Goal: Task Accomplishment & Management: Use online tool/utility

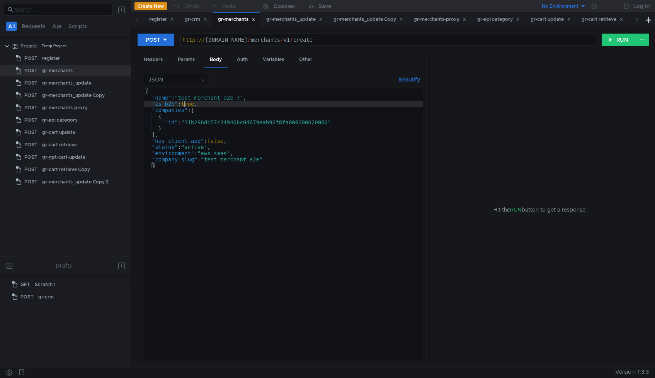
click at [184, 103] on div "{ "name" : "test_merchant_e2e_7" , "is_b2b" : true , "companies" : [ { "id" : "…" at bounding box center [283, 230] width 279 height 284
click at [190, 104] on div "{ "name" : "test_merchant_e2e_7" , "is_b2b" : true , "companies" : [ { "id" : "…" at bounding box center [283, 230] width 279 height 284
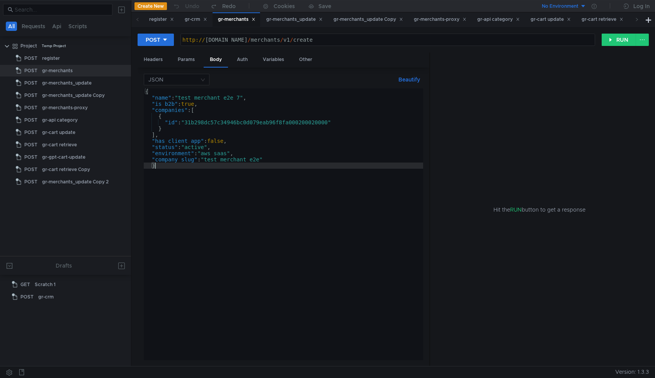
click at [189, 104] on div "{ "name" : "test_merchant_e2e_7" , "is_b2b" : true , "companies" : [ { "id" : "…" at bounding box center [283, 230] width 279 height 284
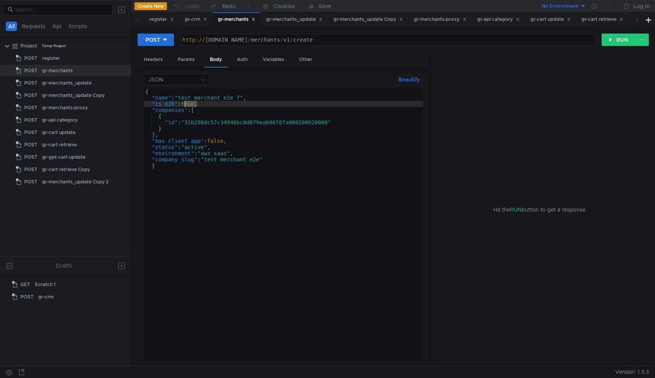
click at [189, 104] on div "{ "name" : "test_merchant_e2e_7" , "is_b2b" : true , "companies" : [ { "id" : "…" at bounding box center [283, 230] width 279 height 284
click at [217, 139] on div "{ "name" : "test_merchant_e2e_7" , "is_b2b" : true , "companies" : [ { "id" : "…" at bounding box center [283, 230] width 279 height 284
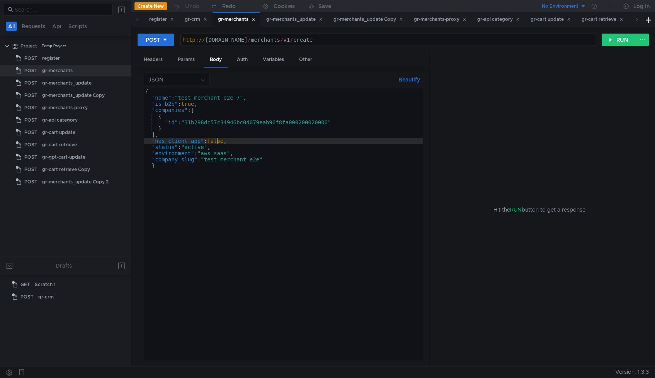
click at [217, 139] on div "{ "name" : "test_merchant_e2e_7" , "is_b2b" : true , "companies" : [ { "id" : "…" at bounding box center [283, 230] width 279 height 284
paste textarea "tru"
click at [235, 142] on div "{ "name" : "test_merchant_e2e_7" , "is_b2b" : true , "companies" : [ { "id" : "…" at bounding box center [283, 230] width 279 height 284
paste textarea "true"
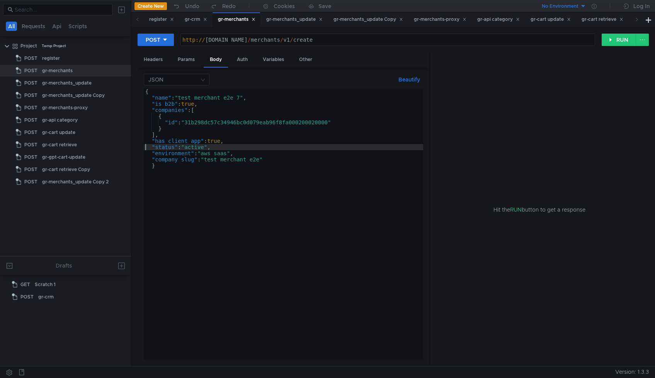
paste textarea "has_client_app": true"
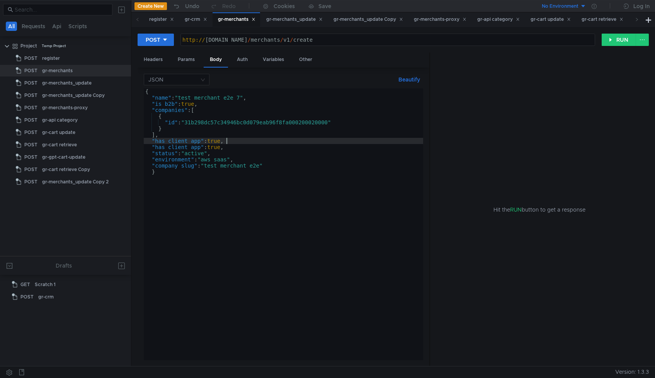
click at [170, 106] on div "{ "name" : "test_merchant_e2e_7" , "is_b2b" : true , "companies" : [ { "id" : "…" at bounding box center [283, 230] width 279 height 284
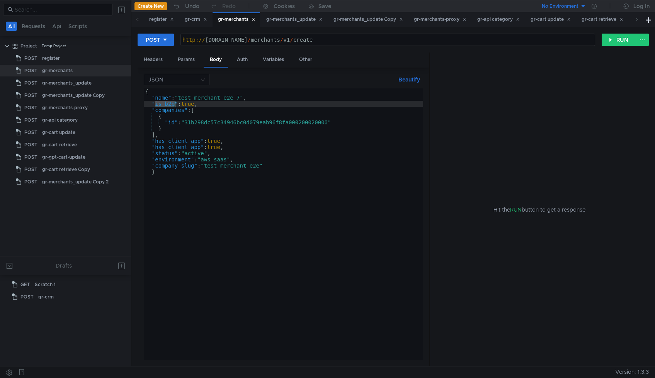
click at [170, 106] on div "{ "name" : "test_merchant_e2e_7" , "is_b2b" : true , "companies" : [ { "id" : "…" at bounding box center [283, 230] width 279 height 284
click at [189, 104] on div "{ "name" : "test_merchant_e2e_7" , "is_b2b" : true , "companies" : [ { "id" : "…" at bounding box center [283, 230] width 279 height 284
click at [213, 99] on div "{ "name" : "test_merchant_e2e_7" , "is_b2b" : false , "companies" : [ { "id" : …" at bounding box center [283, 230] width 279 height 284
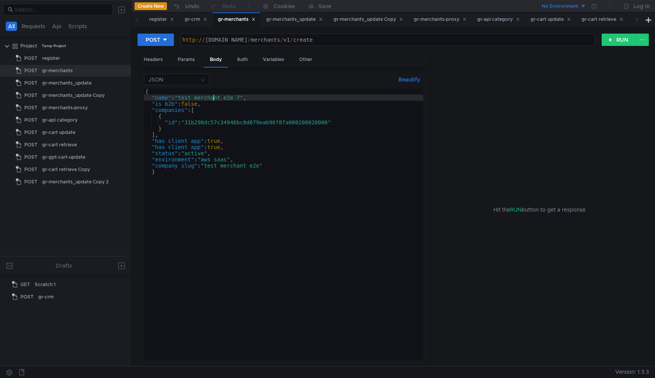
click at [213, 99] on div "{ "name" : "test_merchant_e2e_7" , "is_b2b" : false , "companies" : [ { "id" : …" at bounding box center [283, 230] width 279 height 284
click at [250, 123] on div "{ "name" : "" , "is_b2b" : false , "companies" : [ { "id" : "31b298dc57c34946bc…" at bounding box center [283, 230] width 279 height 284
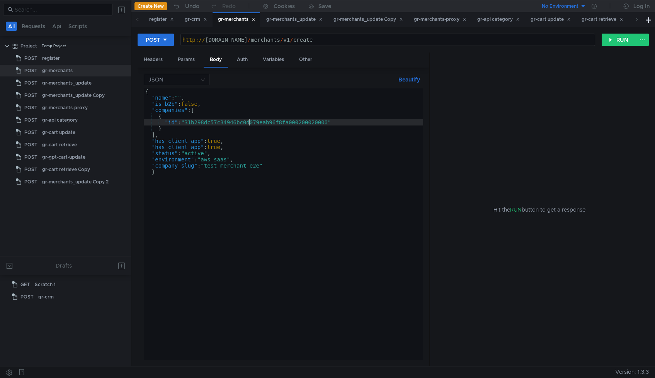
click at [250, 123] on div "{ "name" : "" , "is_b2b" : false , "companies" : [ { "id" : "31b298dc57c34946bc…" at bounding box center [283, 230] width 279 height 284
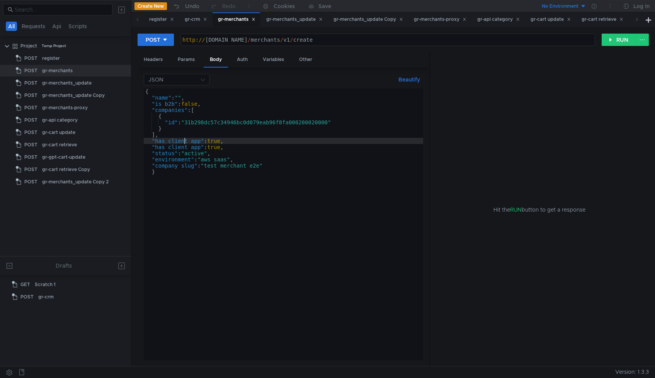
click at [170, 150] on div "{ "name" : "" , "is_b2b" : false , "companies" : [ { "id" : "31b298dc57c34946bc…" at bounding box center [283, 230] width 279 height 284
paste textarea "is_load_testing"
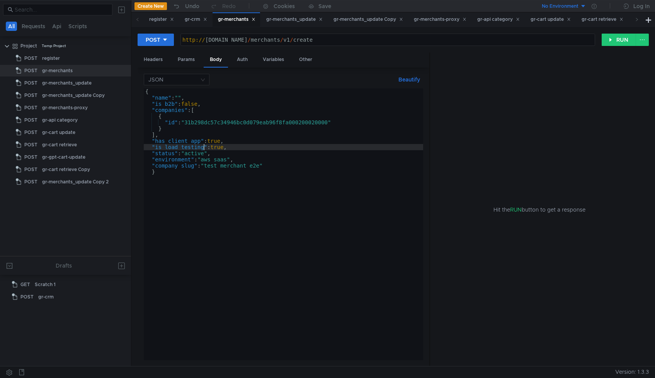
click at [204, 112] on div "{ "name" : "" , "is_b2b" : false , "companies" : [ { "id" : "31b298dc57c34946bc…" at bounding box center [283, 230] width 279 height 284
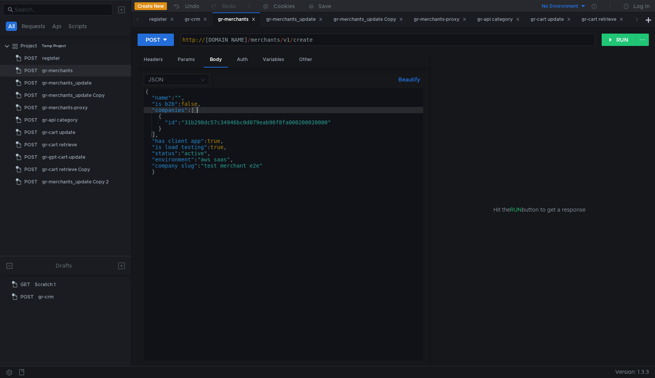
click at [305, 125] on div "{ "name" : "" , "is_b2b" : false , "companies" : [ { "id" : "31b298dc57c34946bc…" at bounding box center [283, 230] width 279 height 284
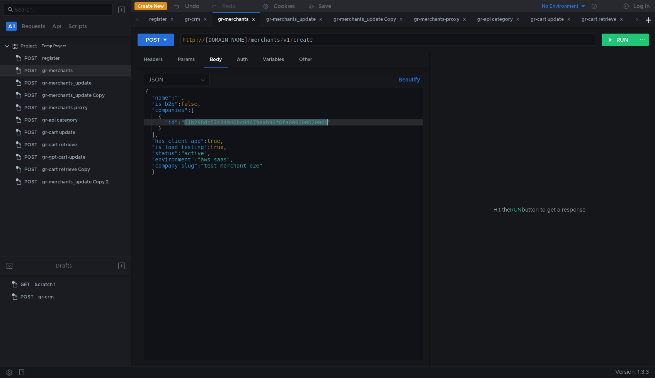
click at [305, 125] on div "{ "name" : "" , "is_b2b" : false , "companies" : [ { "id" : "31b298dc57c34946bc…" at bounding box center [283, 230] width 279 height 284
paste textarea ""4f8ea6348b7f4cae978f36e45ecd8ee9000500020002""
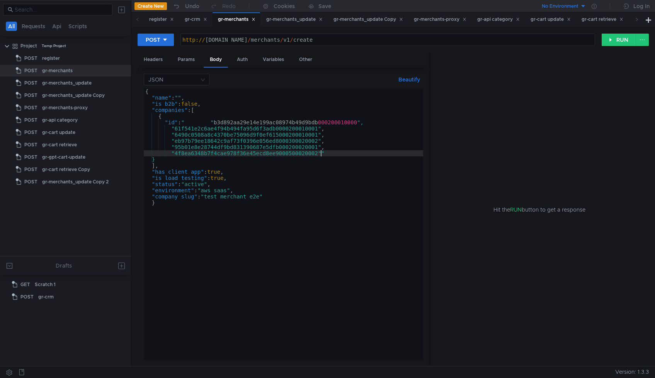
click at [187, 121] on div "{ "name" : "" , "is_b2b" : false , "companies" : [ { "id" : " " b3d892aa29e14e1…" at bounding box center [283, 230] width 279 height 284
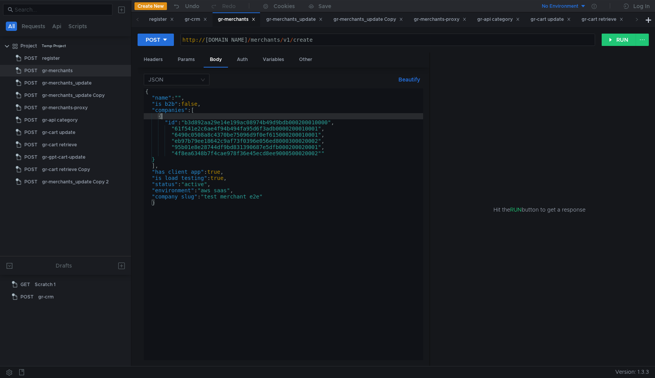
scroll to position [0, 1]
click at [176, 123] on div "{ "name" : "" , "is_b2b" : false , "companies" : [ { "id" : "b3d892aa29e14e199a…" at bounding box center [283, 230] width 279 height 284
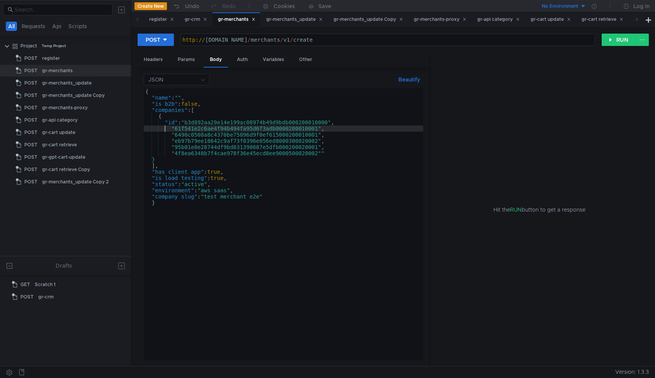
paste textarea ""id":"
click at [166, 134] on div "{ "name" : "" , "is_b2b" : false , "companies" : [ { "id" : "b3d892aa29e14e199a…" at bounding box center [283, 230] width 279 height 284
paste textarea ""id":"
click at [165, 141] on div "{ "name" : "" , "is_b2b" : false , "companies" : [ { "id" : "b3d892aa29e14e199a…" at bounding box center [283, 230] width 279 height 284
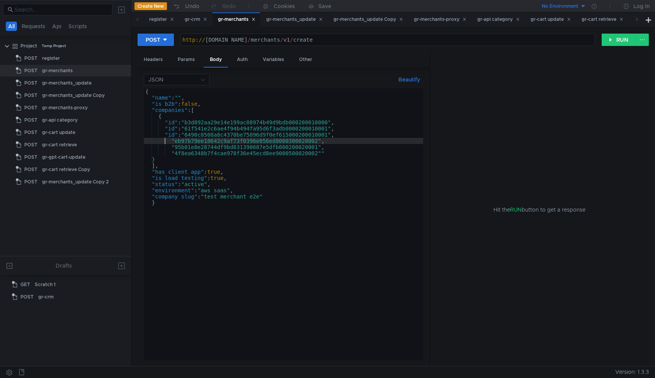
paste textarea ""id":"
click at [165, 148] on div "{ "name" : "" , "is_b2b" : false , "companies" : [ { "id" : "b3d892aa29e14e199a…" at bounding box center [283, 230] width 279 height 284
paste textarea ""id":"
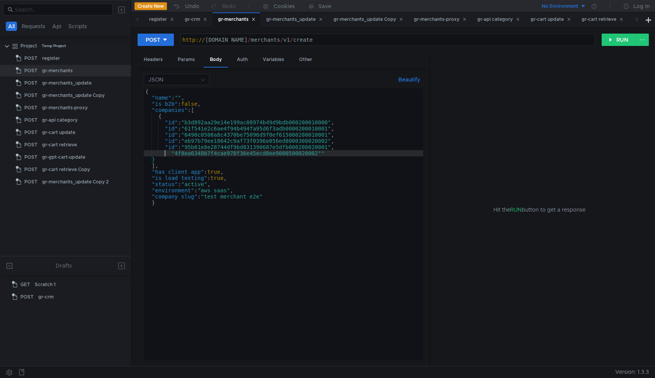
click at [165, 155] on div "{ "name" : "" , "is_b2b" : false , "companies" : [ { "id" : "b3d892aa29e14e199a…" at bounding box center [283, 230] width 279 height 284
paste textarea ""id":"
click at [174, 116] on div "{ "name" : "" , "is_b2b" : false , "companies" : [ { "id" : "b3d892aa29e14e199a…" at bounding box center [283, 230] width 279 height 284
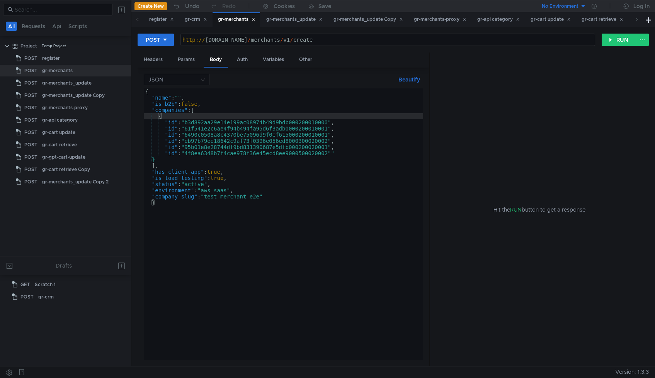
click at [349, 122] on div "{ "name" : "" , "is_b2b" : false , "companies" : [ { "id" : "b3d892aa29e14e199a…" at bounding box center [283, 230] width 279 height 284
type textarea ""id": "b3d892aa29e14e199ac08974b49d9bdb000200010000","
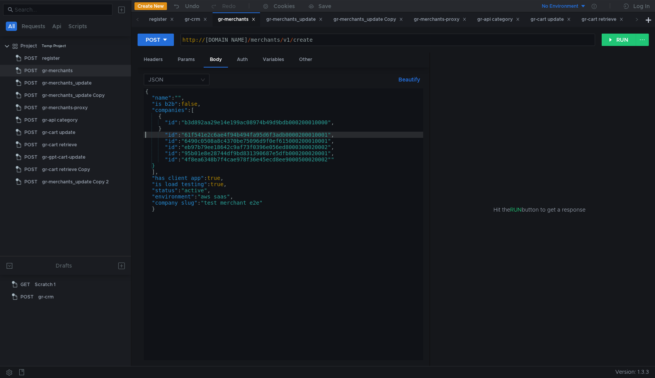
paste textarea "490c0508a8c4370be75096d9f0ef615"
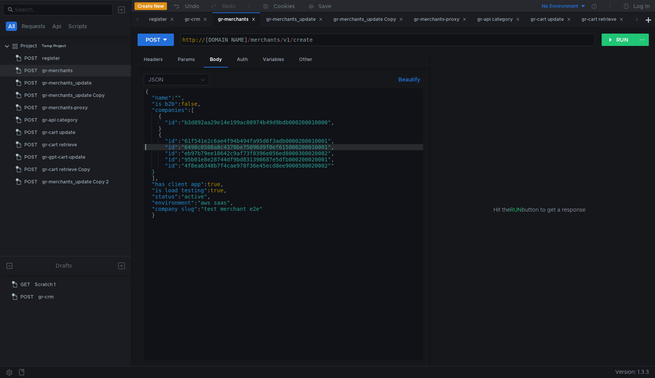
paste textarea "eb97b79ee18642c9af73f0396e056ed8000300020002"
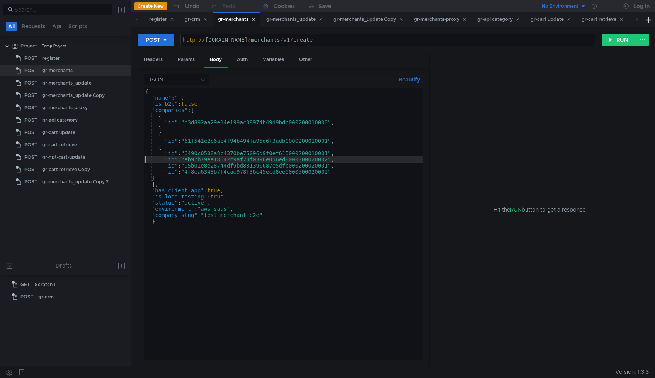
paste textarea "95b01e8e28744df9bd831390687e5dfb000200020001"
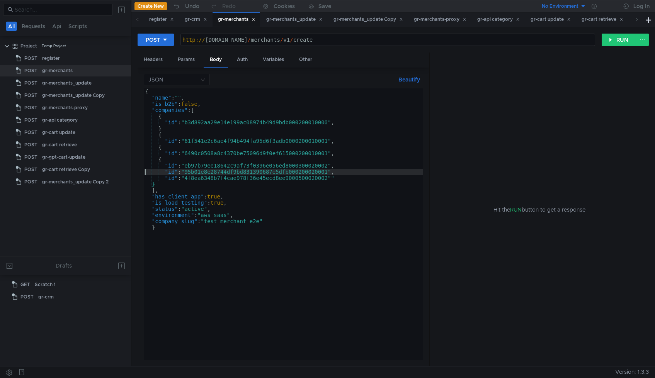
paste textarea "4f8ea6348b7f4cae978f36e45ecd8ee9000500020002"""
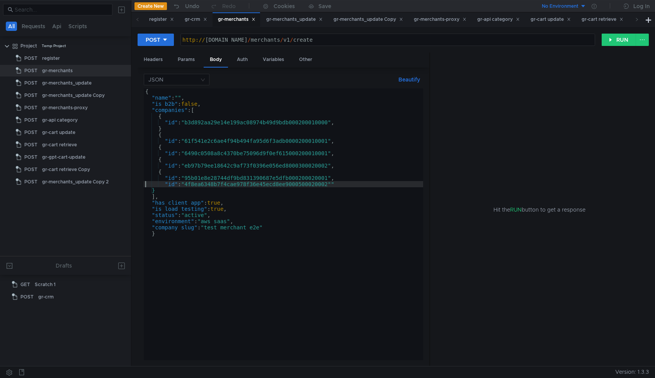
paste textarea "{"
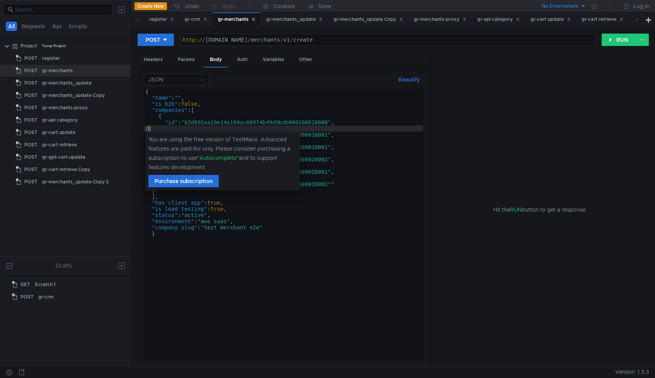
scroll to position [0, 0]
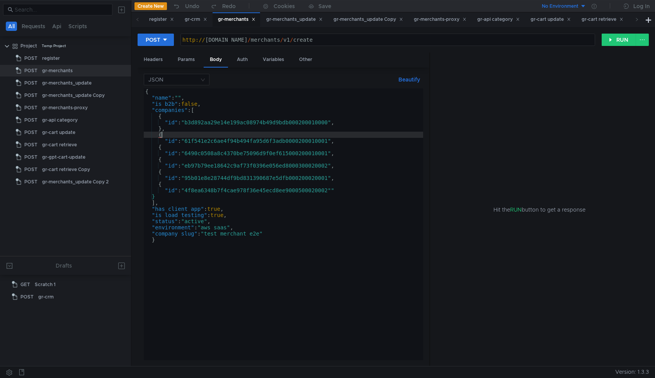
click at [188, 132] on div "{ "name" : "" , "is_b2b" : false , "companies" : [ { "id" : "b3d892aa29e14e199a…" at bounding box center [283, 230] width 279 height 284
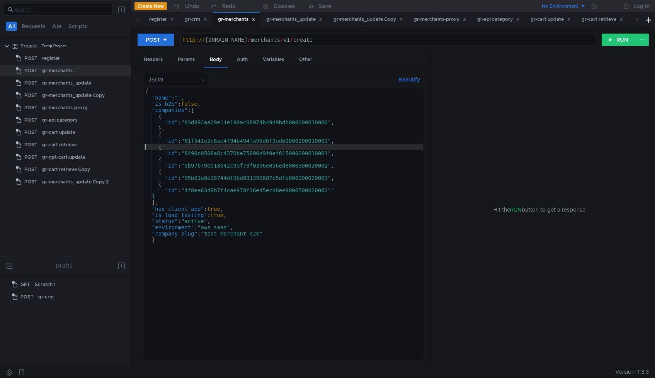
paste textarea ""id": "6490c0508a8c4370be75096d9f0ef615000200010001","
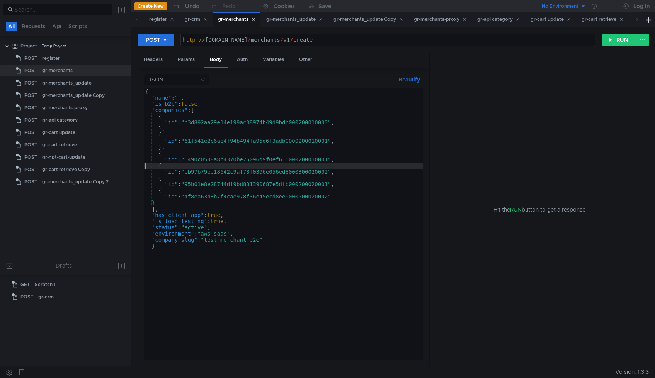
paste textarea ""id": "eb97b79ee18642c9af73f0396e056ed8000300020002","
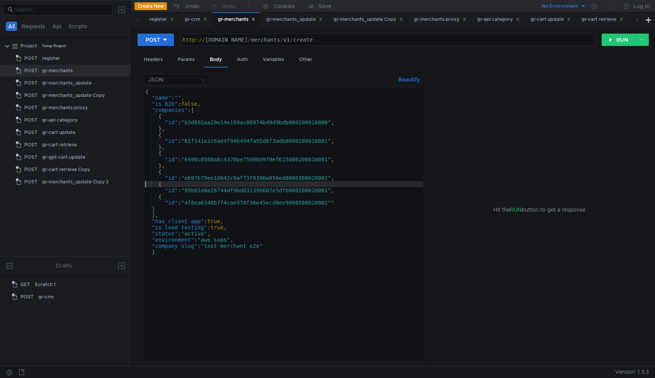
paste textarea ""id": "95b01e8e28744df9bd831390687e5dfb000200020001","
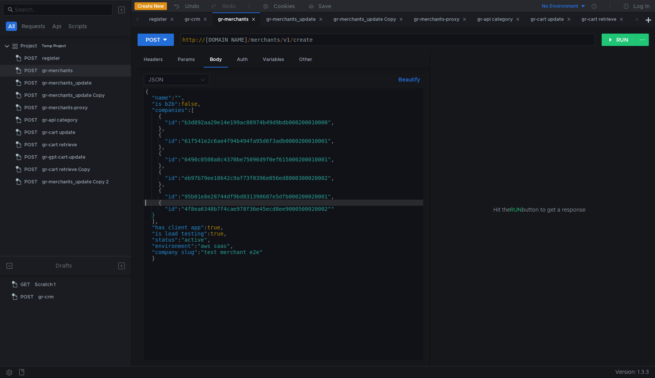
paste textarea ""id": "4f8ea6348b7f4cae978f36e45ecd8ee9000500020002"""
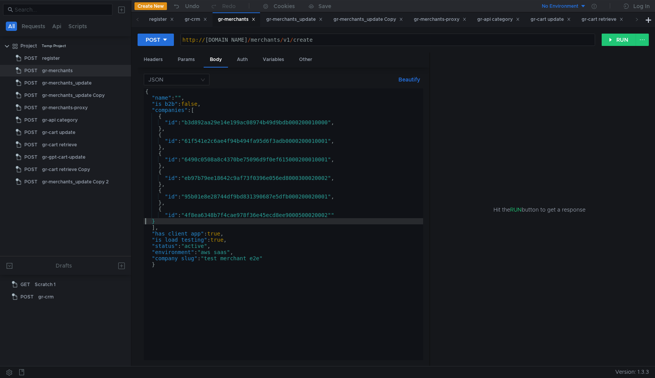
paste textarea "],"
type textarea "},"
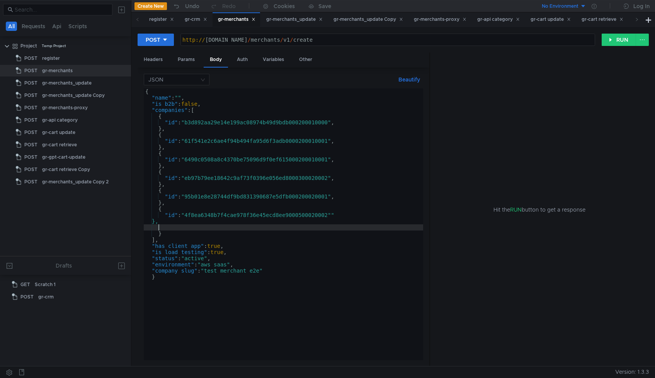
scroll to position [0, 0]
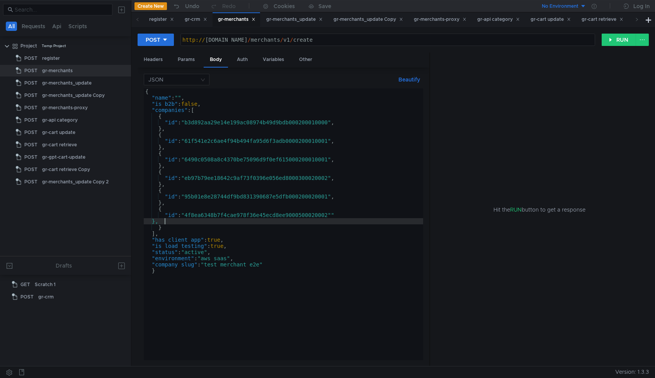
type textarea "}"
click at [182, 98] on div "{ "name" : "" , "is_b2b" : false , "companies" : [ { "id" : "b3d892aa29e14e199a…" at bounding box center [283, 230] width 279 height 284
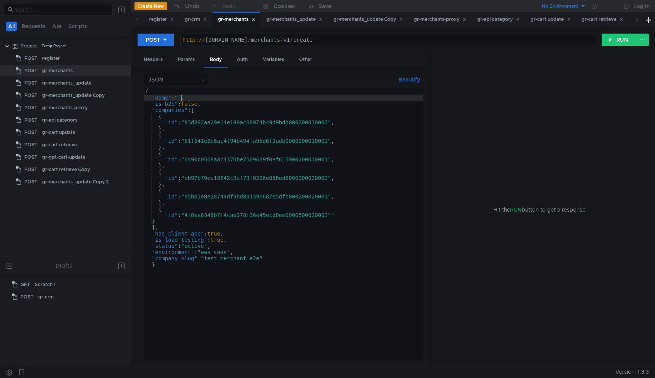
paste textarea "lavka_e2e"
click at [218, 253] on div "{ "name" : "lavka_e2e" , "is_b2b" : false , "companies" : [ { "id" : "b3d892aa2…" at bounding box center [283, 230] width 279 height 284
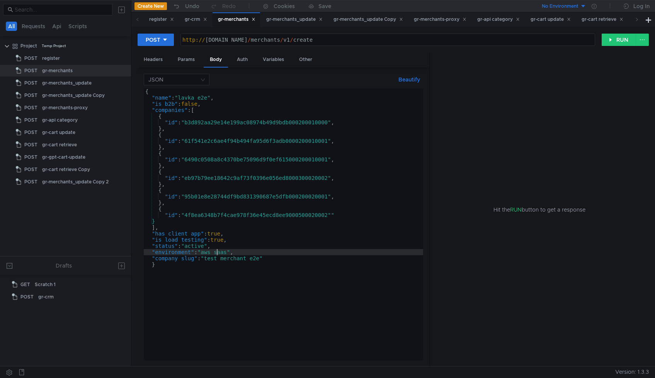
click at [218, 253] on div "{ "name" : "lavka_e2e" , "is_b2b" : false , "companies" : [ { "id" : "b3d892aa2…" at bounding box center [283, 230] width 279 height 284
click at [213, 255] on div "{ "name" : "lavka_e2e" , "is_b2b" : false , "companies" : [ { "id" : "b3d892aa2…" at bounding box center [283, 230] width 279 height 284
click at [229, 260] on div "{ "name" : "lavka_e2e" , "is_b2b" : false , "companies" : [ { "id" : "b3d892aa2…" at bounding box center [283, 230] width 279 height 284
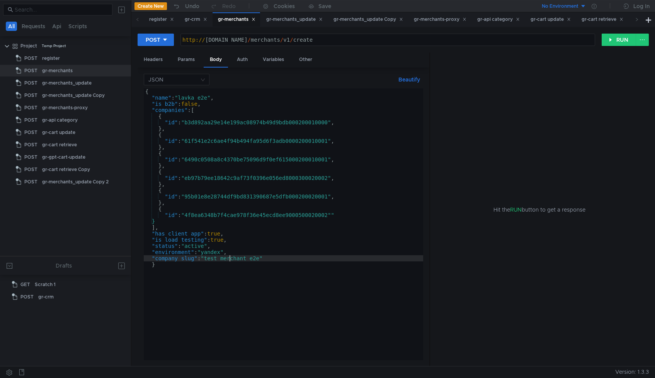
click at [229, 260] on div "{ "name" : "lavka_e2e" , "is_b2b" : false , "companies" : [ { "id" : "b3d892aa2…" at bounding box center [283, 230] width 279 height 284
click at [199, 98] on div "{ "name" : "lavka_e2e" , "is_b2b" : false , "companies" : [ { "id" : "b3d892aa2…" at bounding box center [283, 230] width 279 height 284
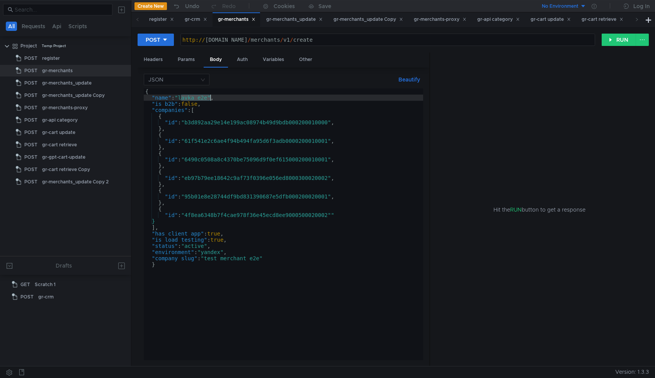
scroll to position [0, 5]
click at [199, 98] on div "{ "name" : "lavka_e2e" , "is_b2b" : false , "companies" : [ { "id" : "b3d892aa2…" at bounding box center [283, 230] width 279 height 284
click at [214, 262] on div "{ "name" : "lavka_e2e" , "is_b2b" : false , "companies" : [ { "id" : "b3d892aa2…" at bounding box center [283, 230] width 279 height 284
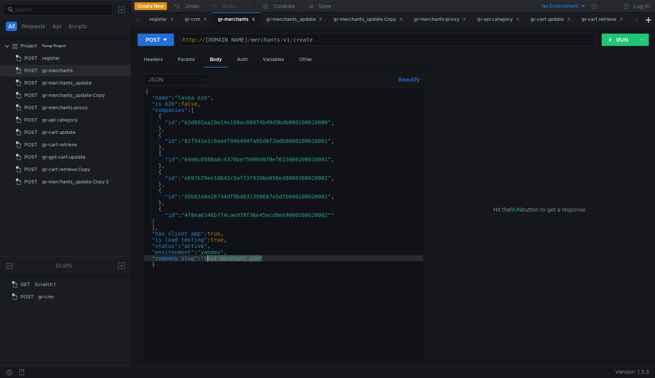
click at [214, 262] on div "{ "name" : "lavka_e2e" , "is_b2b" : false , "companies" : [ { "id" : "b3d892aa2…" at bounding box center [283, 230] width 279 height 284
paste textarea "lavka"
click at [247, 256] on div "{ "name" : "lavka_e2e" , "is_b2b" : false , "companies" : [ { "id" : "b3d892aa2…" at bounding box center [283, 230] width 279 height 284
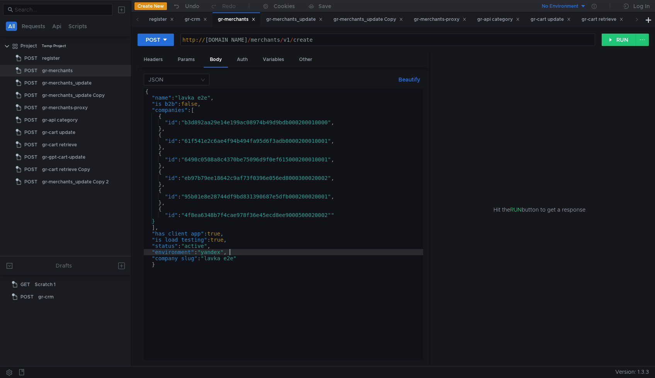
click at [241, 254] on div "{ "name" : "lavka_e2e" , "is_b2b" : false , "companies" : [ { "id" : "b3d892aa2…" at bounding box center [283, 230] width 279 height 284
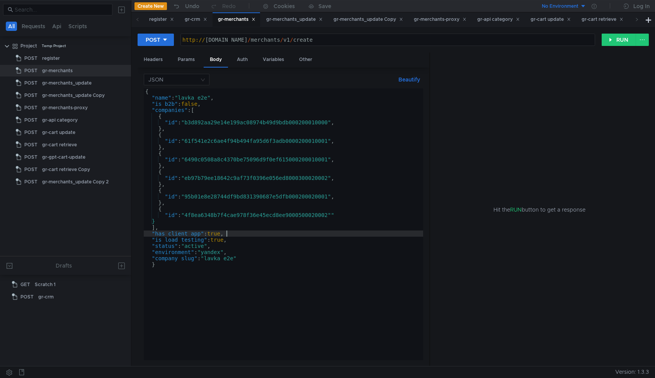
scroll to position [0, 0]
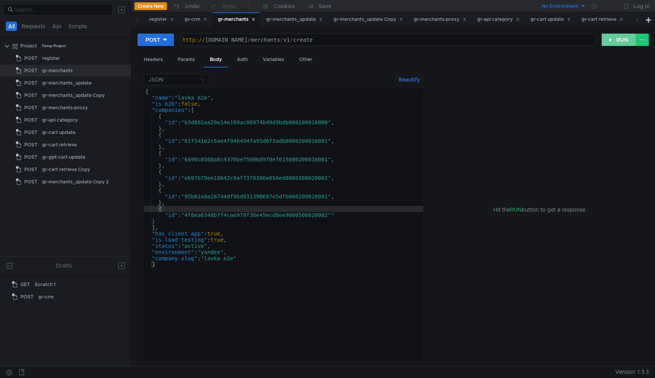
click at [617, 36] on button "RUN" at bounding box center [619, 40] width 34 height 12
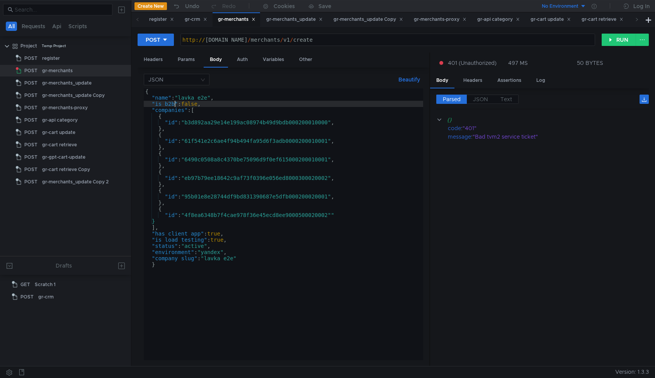
click at [174, 103] on div "{ "name" : "lavka_e2e" , "is_b2b" : false , "companies" : [ { "id" : "b3d892aa2…" at bounding box center [283, 230] width 279 height 284
click at [617, 37] on button "RUN" at bounding box center [619, 40] width 34 height 12
click at [165, 104] on div "{ "name" : "lavka_e2e" , "iss_b2b" : false , "companies" : [ { "id" : "b3d892aa…" at bounding box center [283, 230] width 279 height 284
type textarea ""is_b2b": false,"
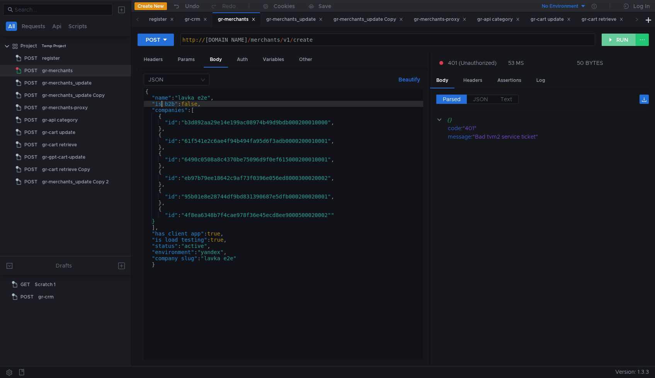
click at [624, 44] on button "RUN" at bounding box center [619, 40] width 34 height 12
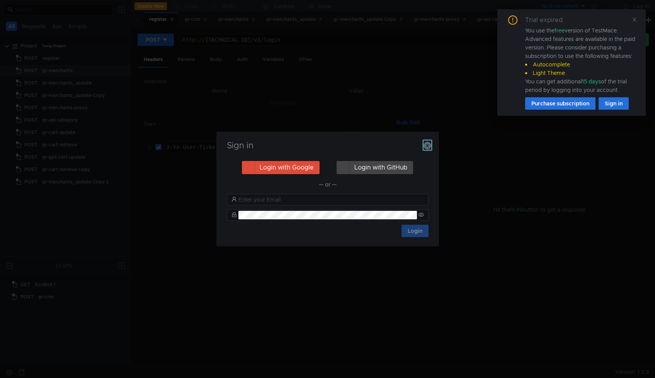
click at [428, 144] on icon "button" at bounding box center [427, 146] width 8 height 8
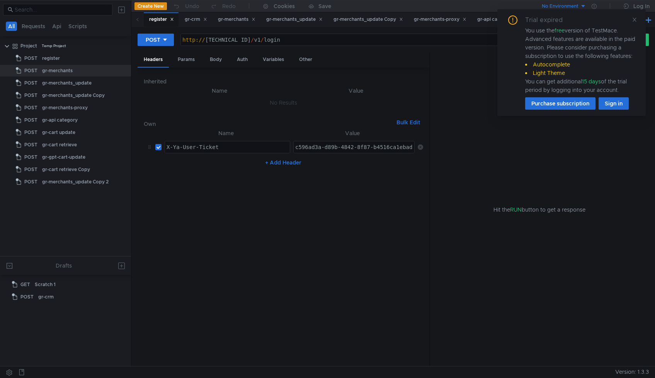
click at [647, 20] on button at bounding box center [648, 19] width 9 height 9
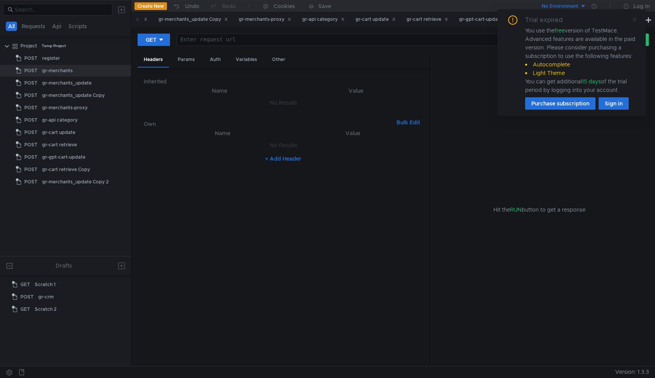
click at [632, 22] on icon at bounding box center [634, 19] width 5 height 5
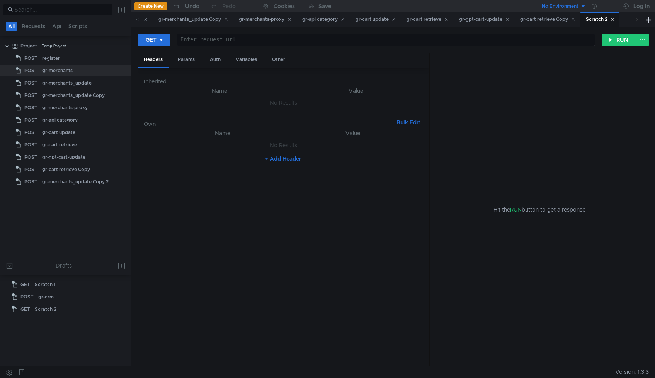
click at [614, 18] on icon at bounding box center [612, 19] width 4 height 4
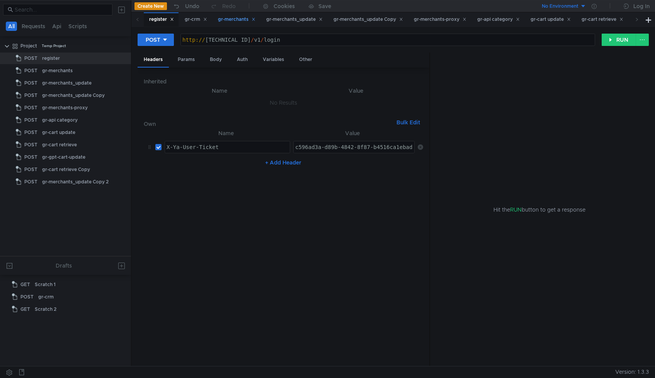
click at [224, 21] on div "gr-merchants" at bounding box center [236, 19] width 37 height 8
click at [326, 141] on div "3:serv:CJn7ARCB8_nBBiIRCMTzehDbln0gtpmvkaXU_gE:JKYgENMi9YeLclGP9hOAC_hsXLWvhDuE…" at bounding box center [354, 147] width 121 height 12
type textarea "3:serv:CJn7ARCB8_nBBiIRCMTzehDbln0gtpmvkaXU_gE:JKYgENMi9YeLclGP9hOAC_hsXLWvhDuE…"
paste textarea "3:serv:COv_ARDRr4LGBiIRCMTzehCp6XwgtpmvkaXU_gE:GsoOIKAT0ErGHisZmuxJT1euC0_v8snu…"
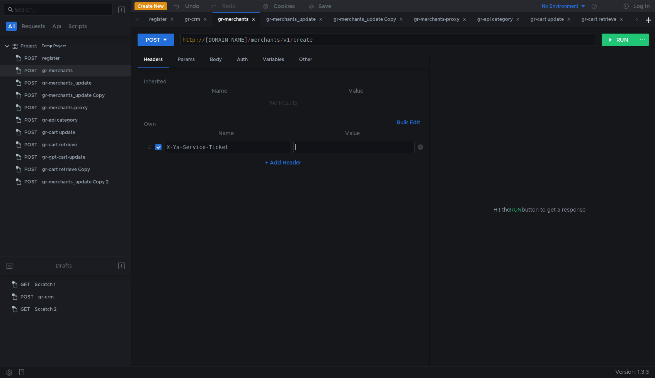
type textarea "3:serv:COv_ARDRr4LGBiIRCMTzehCp6XwgtpmvkaXU_gE:GsoOIKAT0ErGHisZmuxJT1euC0_v8snu…"
click at [216, 58] on div "Body" at bounding box center [216, 60] width 24 height 14
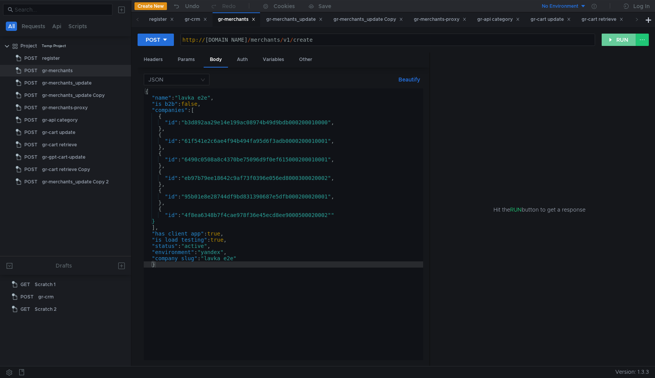
click at [622, 43] on button "RUN" at bounding box center [619, 40] width 34 height 12
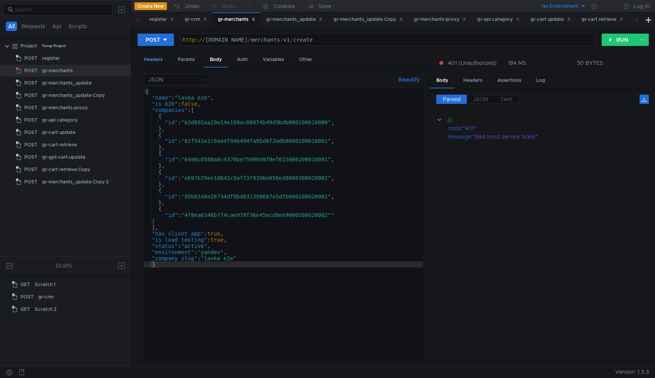
click at [153, 58] on div "Headers" at bounding box center [153, 60] width 31 height 14
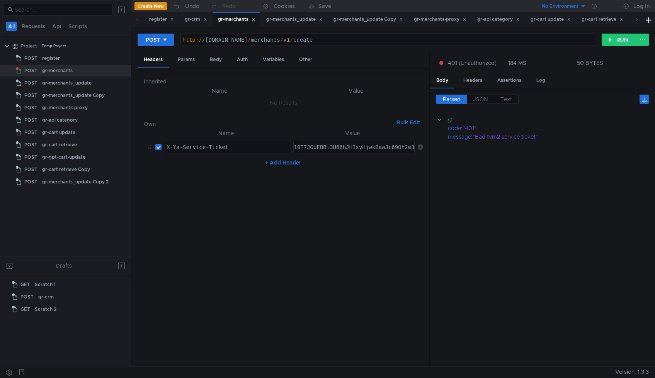
click at [339, 143] on div "3:serv:COv_ARDRr4LGBiIRCMTzehCp6XwgtpmvkaXU_gE:GsoOIKAT0ErGHisZmuxJT1euC0_v8snu…" at bounding box center [354, 147] width 121 height 12
paste textarea "COsILGBiIRCMTzehDbln0gtpmvkaXU_gE:GwRIjoIR-g4sZfEaYLwI7PBK_xrH2zeWFMvweOQEVChcz…"
type textarea "3:serv:COv_ARCOsILGBiIRCMTzehDbln0gtpmvkaXU_gE:GwRIjoIR-g4sZfEaYLwI7PBK_xrH2zeW…"
click at [610, 38] on button "RUN" at bounding box center [619, 40] width 34 height 12
click at [190, 63] on div "Params" at bounding box center [186, 60] width 29 height 14
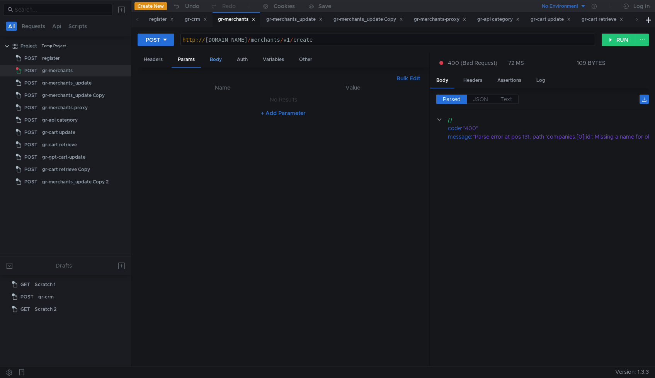
click at [216, 58] on div "Body" at bounding box center [216, 60] width 24 height 14
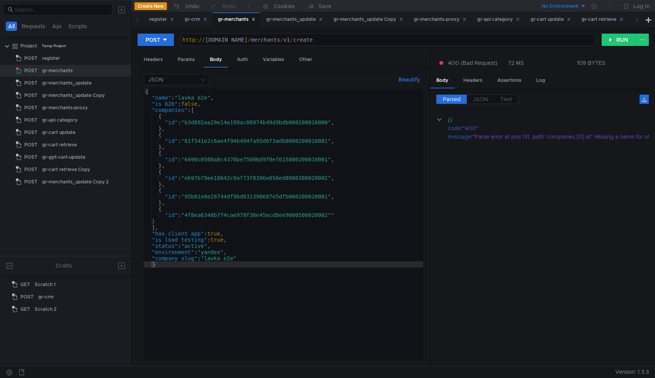
click at [213, 106] on div "{ "name" : "lavka_e2e" , "is_b2b" : false , "companies" : [ { "id" : "b3d892aa2…" at bounding box center [283, 230] width 279 height 284
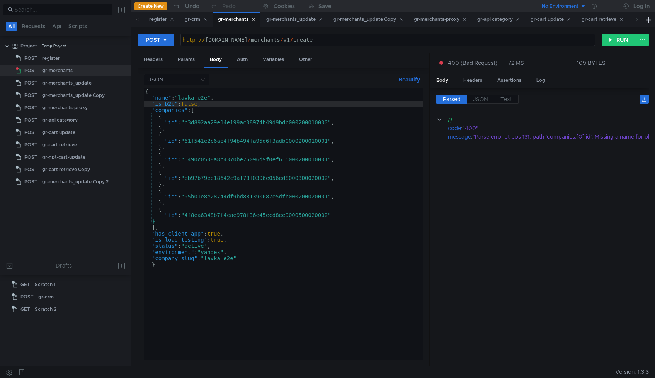
click at [203, 111] on div "{ "name" : "lavka_e2e" , "is_b2b" : false , "companies" : [ { "id" : "b3d892aa2…" at bounding box center [283, 230] width 279 height 284
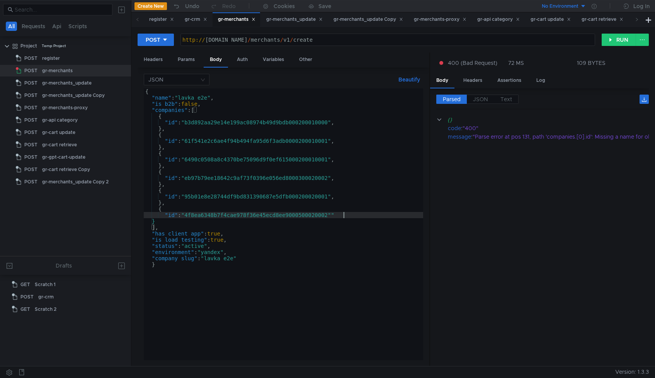
click at [349, 214] on div "{ "name" : "lavka_e2e" , "is_b2b" : false , "companies" : [ { "id" : "b3d892aa2…" at bounding box center [283, 230] width 279 height 284
click at [613, 39] on button "RUN" at bounding box center [619, 40] width 34 height 12
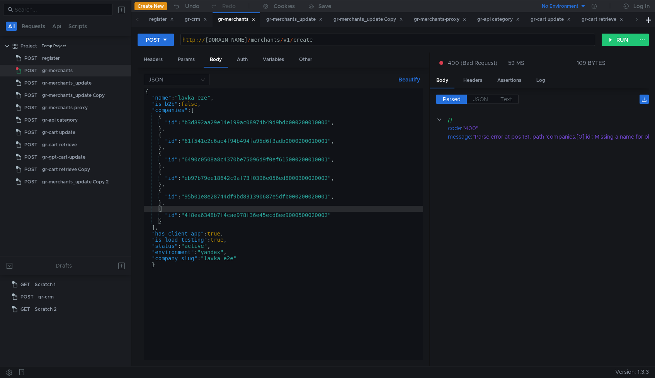
click at [170, 209] on div "{ "name" : "lavka_e2e" , "is_b2b" : false , "companies" : [ { "id" : "b3d892aa2…" at bounding box center [283, 230] width 279 height 284
click at [342, 216] on div "{ "name" : "lavka_e2e" , "is_b2b" : false , "companies" : [ { "id" : "b3d892aa2…" at bounding box center [283, 230] width 279 height 284
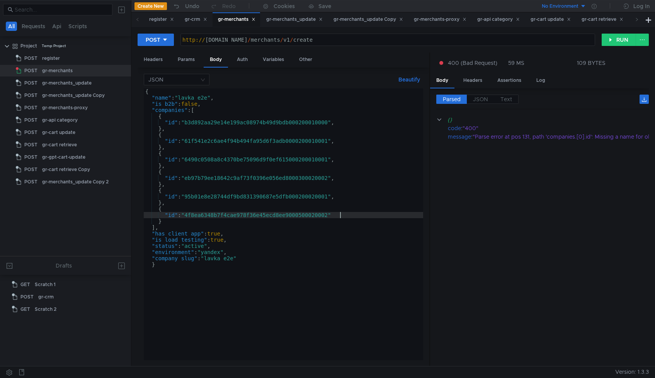
click at [170, 129] on div "{ "name" : "lavka_e2e" , "is_b2b" : false , "companies" : [ { "id" : "b3d892aa2…" at bounding box center [283, 230] width 279 height 284
click at [410, 77] on button "Beautify" at bounding box center [409, 79] width 28 height 9
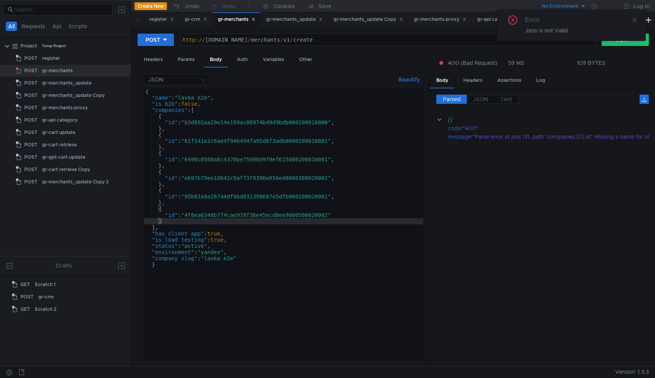
click at [204, 111] on div "{ "name" : "lavka_e2e" , "is_b2b" : false , "companies" : [ { "id" : "b3d892aa2…" at bounding box center [283, 230] width 279 height 284
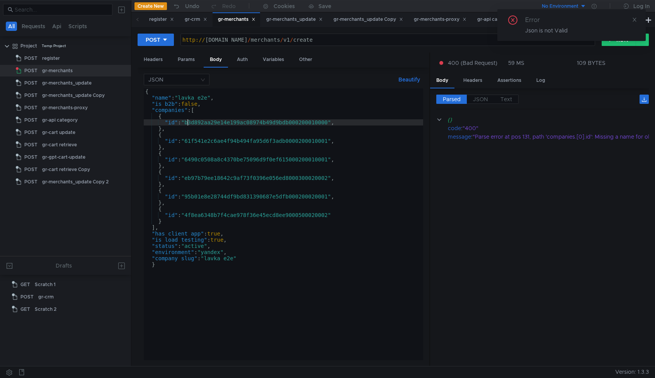
click at [188, 124] on div "{ "name" : "lavka_e2e" , "is_b2b" : false , "companies" : [ { "id" : "b3d892aa2…" at bounding box center [283, 230] width 279 height 284
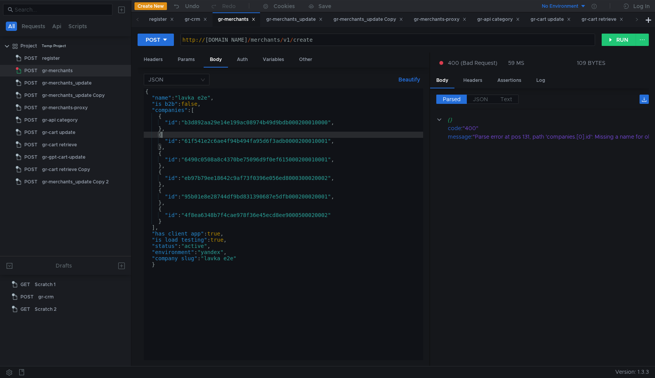
scroll to position [0, 1]
click at [185, 142] on div "{ "name" : "lavka_e2e" , "is_b2b" : false , "companies" : [ { "id" : "b3d892aa2…" at bounding box center [283, 230] width 279 height 284
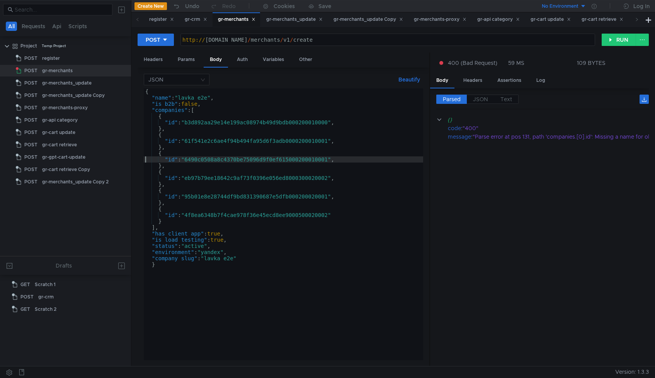
click at [189, 159] on div "{ "name" : "lavka_e2e" , "is_b2b" : false , "companies" : [ { "id" : "b3d892aa2…" at bounding box center [283, 230] width 279 height 284
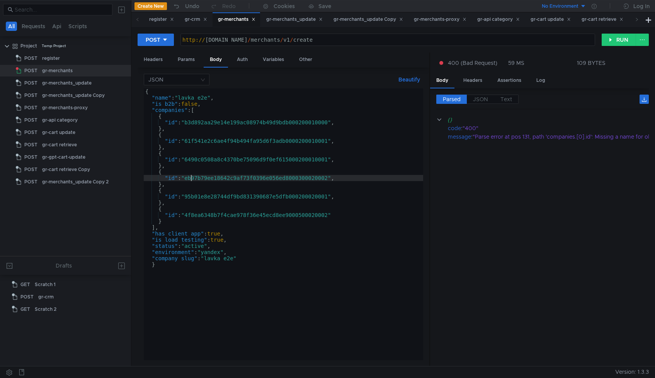
click at [189, 175] on div "{ "name" : "lavka_e2e" , "is_b2b" : false , "companies" : [ { "id" : "b3d892aa2…" at bounding box center [283, 230] width 279 height 284
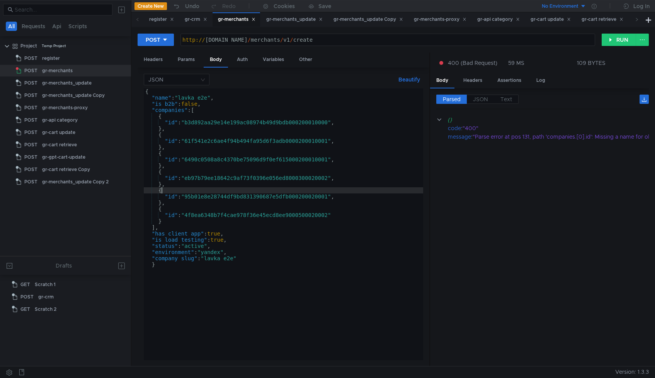
click at [191, 193] on div "{ "name" : "lavka_e2e" , "is_b2b" : false , "companies" : [ { "id" : "b3d892aa2…" at bounding box center [283, 230] width 279 height 284
click at [192, 197] on div "{ "name" : "lavka_e2e" , "is_b2b" : false , "companies" : [ { "id" : "b3d892aa2…" at bounding box center [283, 230] width 279 height 284
click at [192, 214] on div "{ "name" : "lavka_e2e" , "is_b2b" : false , "companies" : [ { "id" : "b3d892aa2…" at bounding box center [283, 230] width 279 height 284
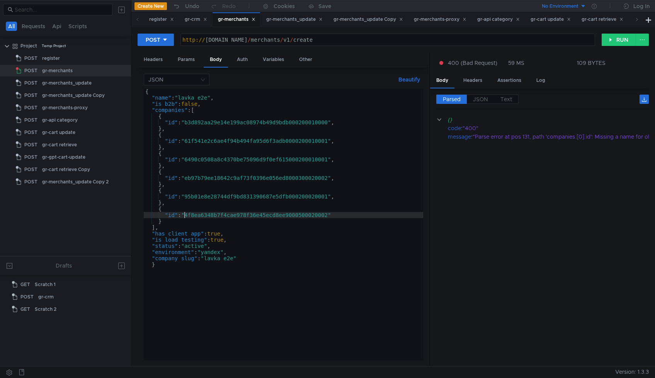
click at [337, 197] on div "{ "name" : "lavka_e2e" , "is_b2b" : false , "companies" : [ { "id" : "b3d892aa2…" at bounding box center [283, 230] width 279 height 284
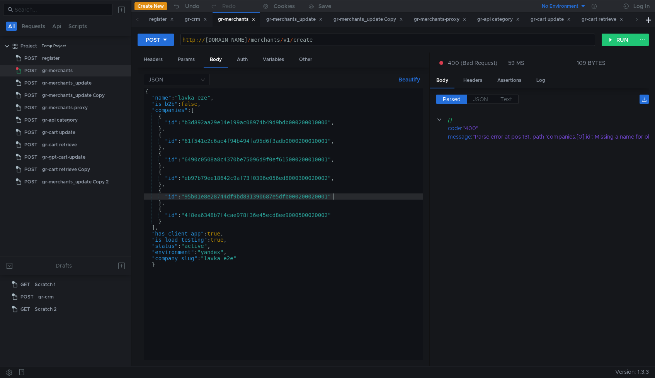
click at [345, 177] on div "{ "name" : "lavka_e2e" , "is_b2b" : false , "companies" : [ { "id" : "b3d892aa2…" at bounding box center [283, 230] width 279 height 284
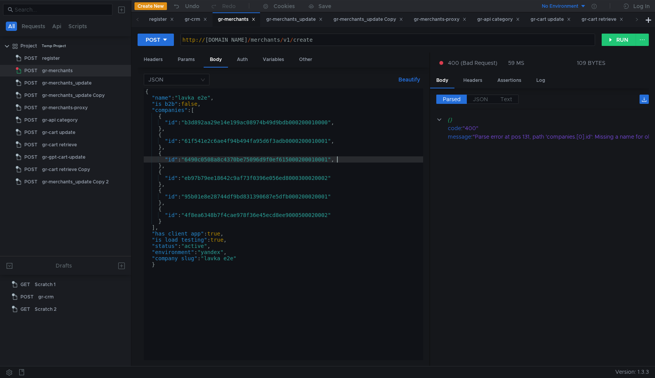
click at [340, 159] on div "{ "name" : "lavka_e2e" , "is_b2b" : false , "companies" : [ { "id" : "b3d892aa2…" at bounding box center [283, 230] width 279 height 284
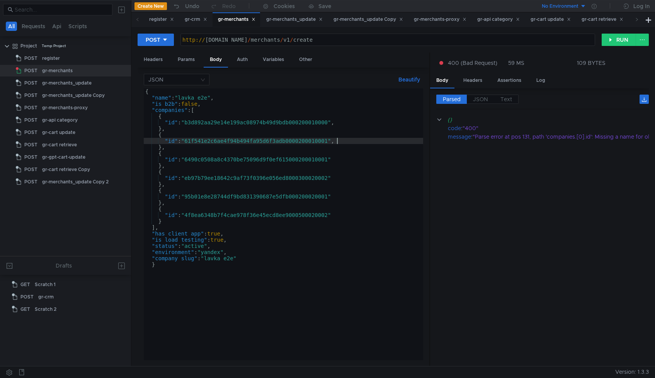
click at [339, 140] on div "{ "name" : "lavka_e2e" , "is_b2b" : false , "companies" : [ { "id" : "b3d892aa2…" at bounding box center [283, 230] width 279 height 284
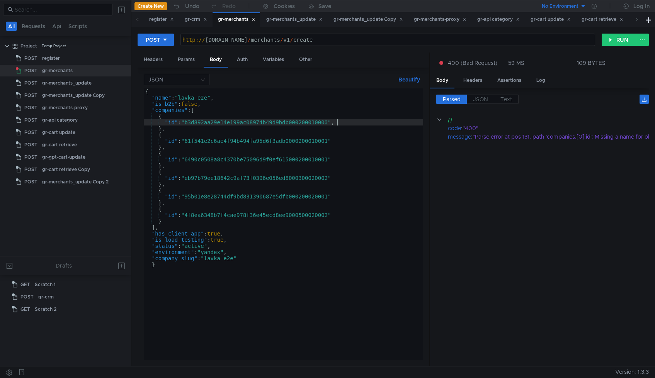
click at [340, 124] on div "{ "name" : "lavka_e2e" , "is_b2b" : false , "companies" : [ { "id" : "b3d892aa2…" at bounding box center [283, 230] width 279 height 284
type textarea ""id": "b3d892aa29e14e199ac08974b49d9bdb000200010000""
click at [614, 37] on button "RUN" at bounding box center [619, 40] width 34 height 12
click at [281, 19] on div "gr-merchants_update" at bounding box center [294, 19] width 56 height 8
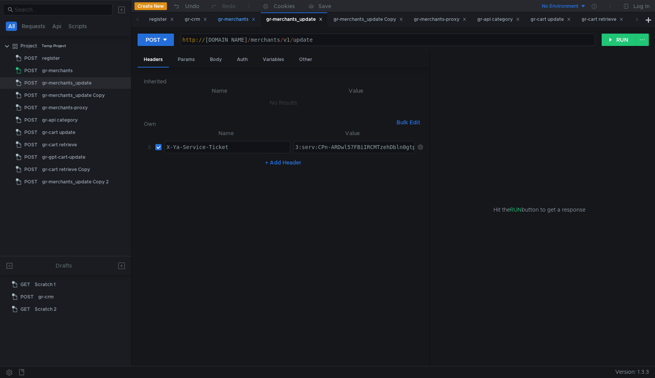
click at [235, 20] on div "gr-merchants" at bounding box center [236, 19] width 37 height 8
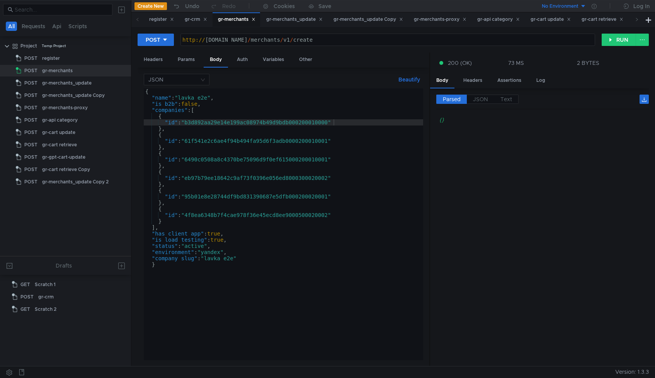
type textarea ""name": "lavka_e2e","
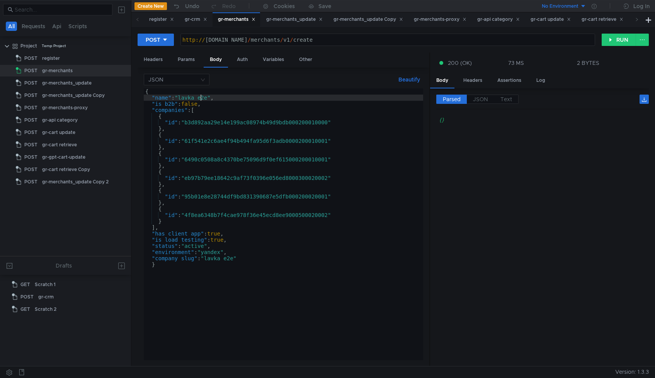
click at [199, 96] on div "{ "name" : "lavka_e2e" , "is_b2b" : false , "companies" : [ { "id" : "b3d892aa2…" at bounding box center [283, 230] width 279 height 284
click at [289, 22] on div "gr-merchants_update" at bounding box center [294, 19] width 56 height 8
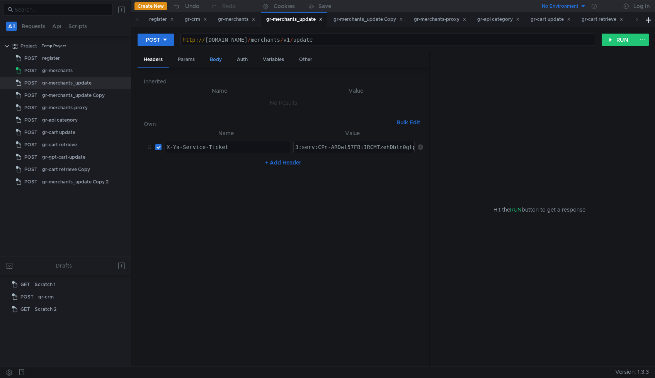
click at [220, 57] on div "Body" at bounding box center [216, 60] width 24 height 14
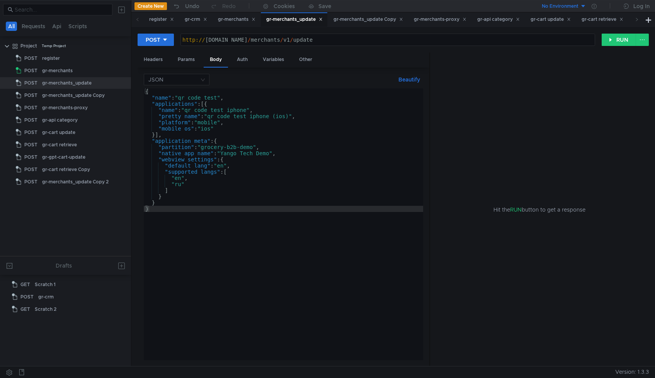
click at [193, 97] on div "{ "name" : "qr_code_test" , "applications" : [{ "name" : "qr_code_test_iphone" …" at bounding box center [283, 230] width 279 height 284
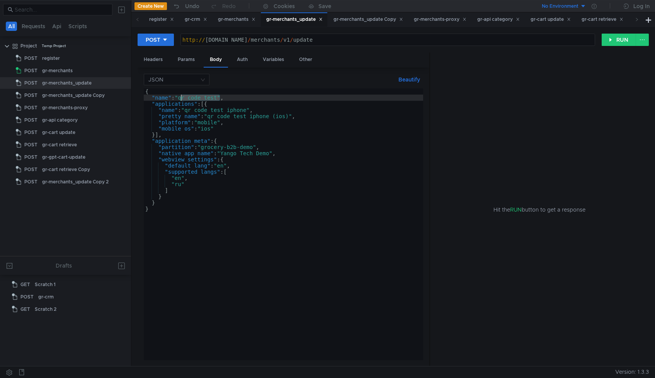
click at [193, 97] on div "{ "name" : "qr_code_test" , "applications" : [{ "name" : "qr_code_test_iphone" …" at bounding box center [283, 230] width 279 height 284
paste textarea "lavka_e2e"
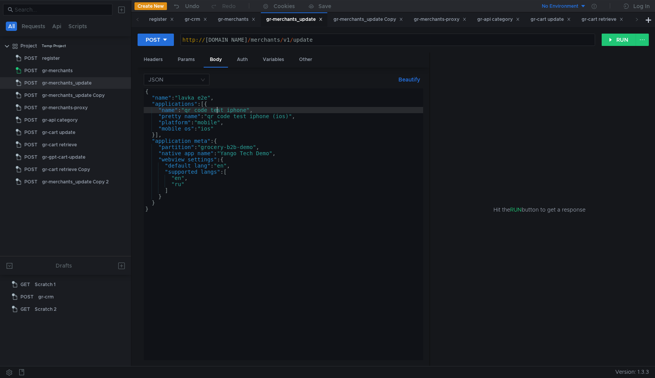
click at [217, 108] on div "{ "name" : "lavka_e2e" , "applications" : [{ "name" : "qr_code_test_iphone" , "…" at bounding box center [283, 230] width 279 height 284
paste textarea "lavka_e2"
click at [233, 117] on div "{ "name" : "lavka_e2e" , "applications" : [{ "name" : "lavka_e2e" , "pretty_nam…" at bounding box center [283, 230] width 279 height 284
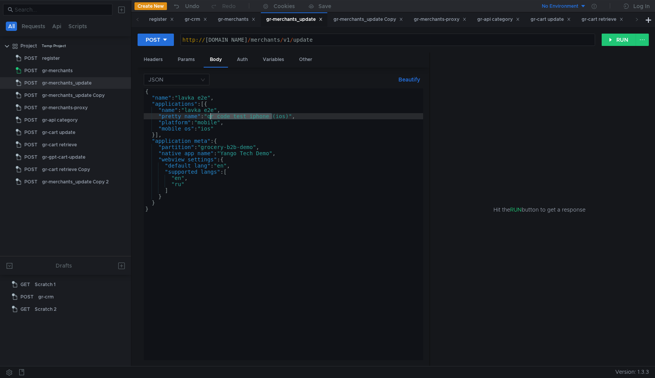
paste textarea "lavka_e2"
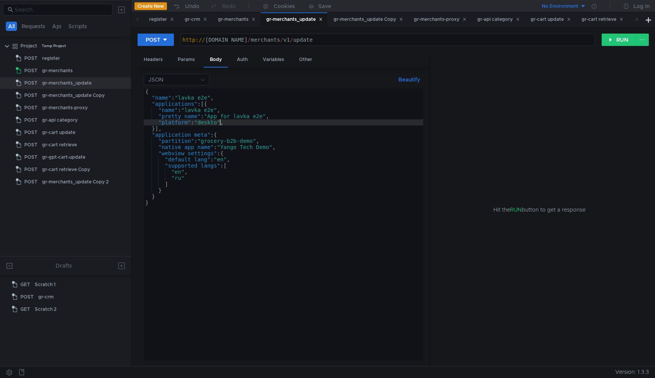
scroll to position [0, 5]
click at [229, 134] on div "{ "name" : "lavka_e2e" , "applications" : [{ "name" : "lavka_e2e" , "pretty_nam…" at bounding box center [283, 230] width 279 height 284
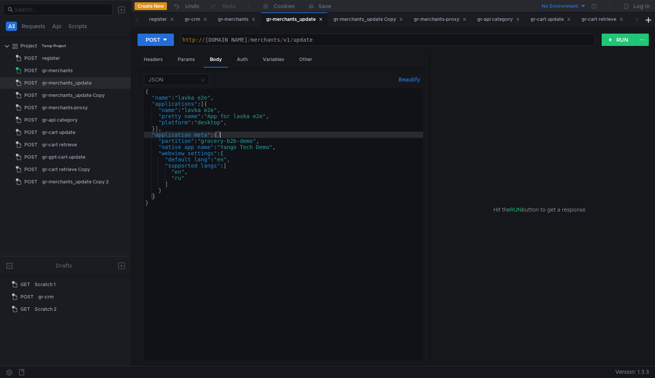
scroll to position [0, 5]
click at [250, 140] on div "{ "name" : "lavka_e2e" , "applications" : [{ "name" : "lavka_e2e" , "pretty_nam…" at bounding box center [283, 230] width 279 height 284
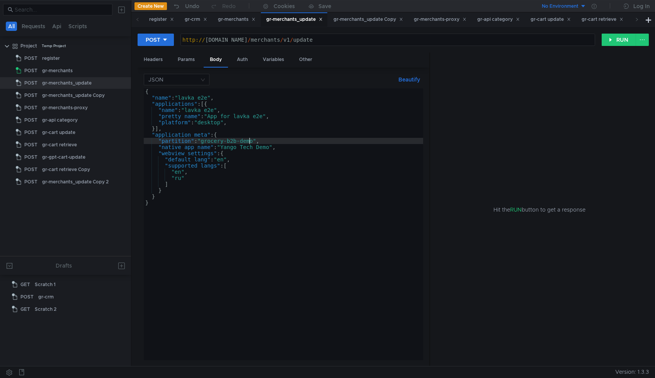
click at [250, 140] on div "{ "name" : "lavka_e2e" , "applications" : [{ "name" : "lavka_e2e" , "pretty_nam…" at bounding box center [283, 230] width 279 height 284
click at [182, 146] on div "{ "name" : "lavka_e2e" , "applications" : [{ "name" : "lavka_e2e" , "pretty_nam…" at bounding box center [283, 230] width 279 height 284
type textarea ""native_app_name": "Yango Tech Demo","
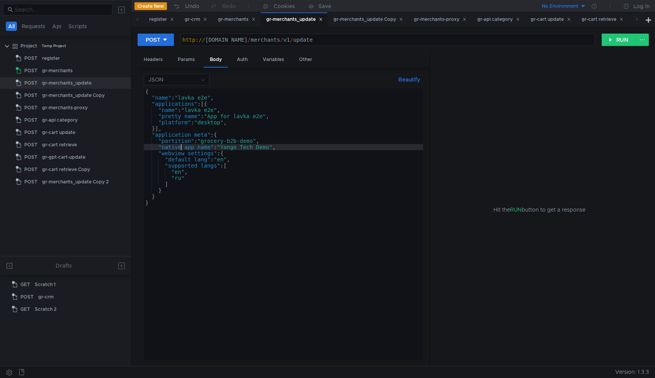
click at [182, 146] on div "{ "name" : "lavka_e2e" , "applications" : [{ "name" : "lavka_e2e" , "pretty_nam…" at bounding box center [283, 230] width 279 height 284
click at [611, 39] on button "RUN" at bounding box center [619, 40] width 34 height 12
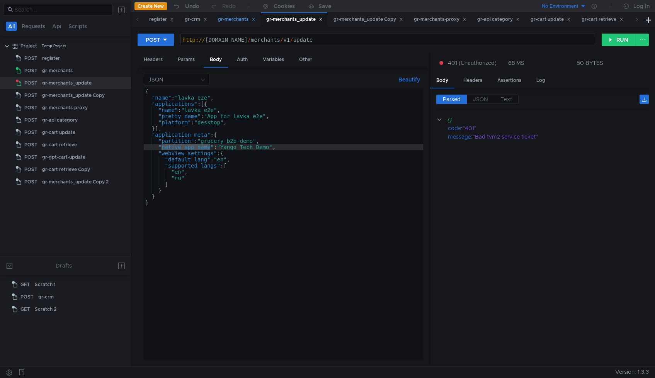
click at [231, 22] on div "gr-merchants" at bounding box center [236, 19] width 37 height 8
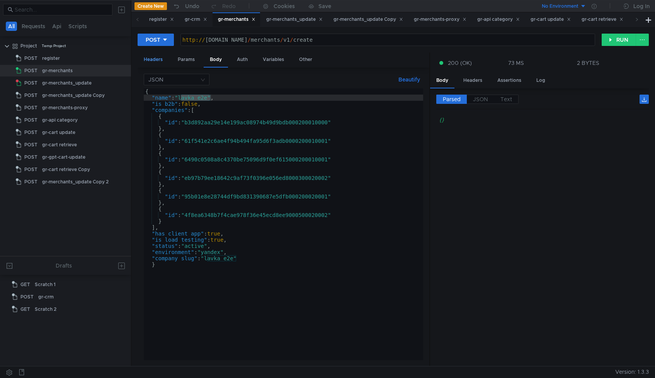
click at [154, 58] on div "Headers" at bounding box center [153, 60] width 31 height 14
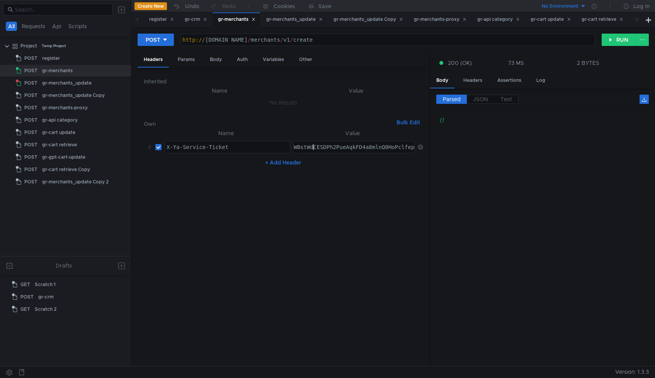
click at [292, 20] on div "gr-merchants_update" at bounding box center [294, 19] width 56 height 8
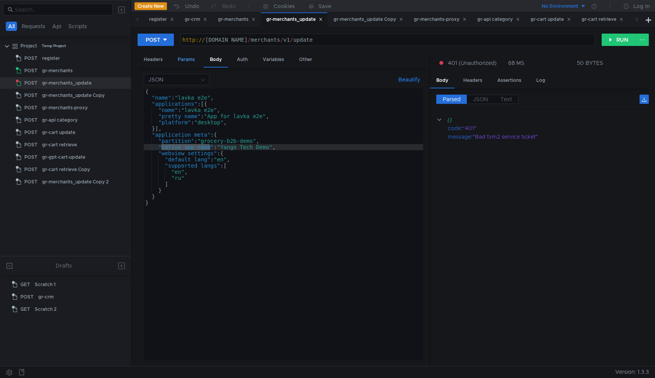
click at [191, 58] on div "Params" at bounding box center [186, 60] width 29 height 14
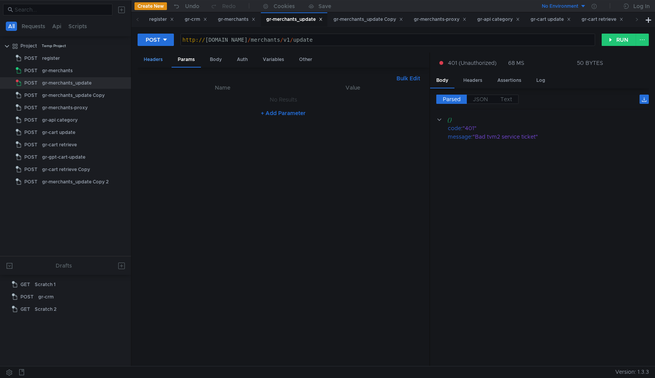
click at [151, 60] on div "Headers" at bounding box center [153, 60] width 31 height 14
click at [316, 143] on div "3:serv:CPn-ARDwl57FBiIRCMTzehDbln0gtpmvkaXU_gE:MSDpOCp2gCKZWNFq0uDmYODKtwUNPoaU…" at bounding box center [354, 147] width 121 height 12
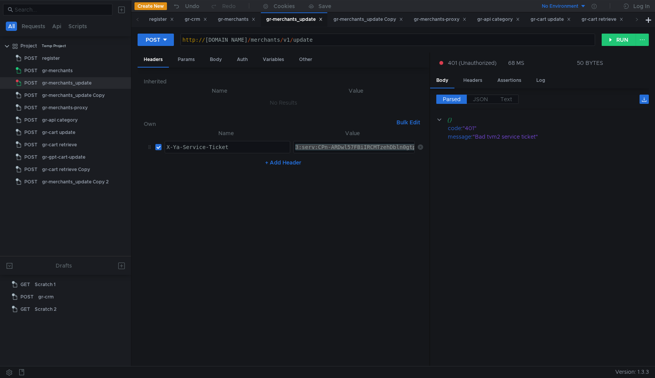
paste textarea "Ov_ARCOsILGBiIRCMTzehDbln0gtpmvkaXU_gE:GwRIjoIR-g4sZfEaYLwI7PBK_xrH2zeWFMvweOQE…"
type textarea "3:serv:COv_ARCOsILGBiIRCMTzehDbln0gtpmvkaXU_gE:GwRIjoIR-g4sZfEaYLwI7PBK_xrH2zeW…"
click at [612, 42] on button "RUN" at bounding box center [619, 40] width 34 height 12
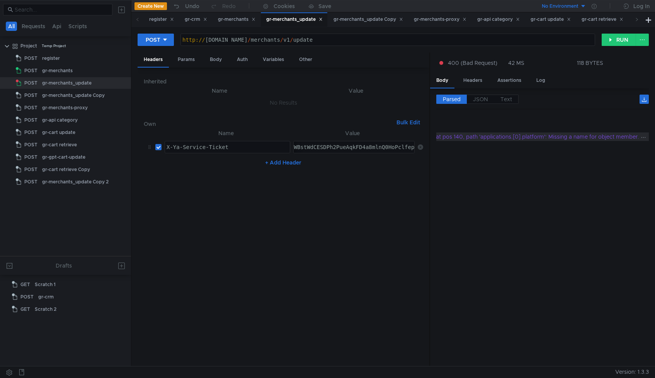
scroll to position [0, 75]
click at [213, 60] on div "Body" at bounding box center [216, 60] width 24 height 14
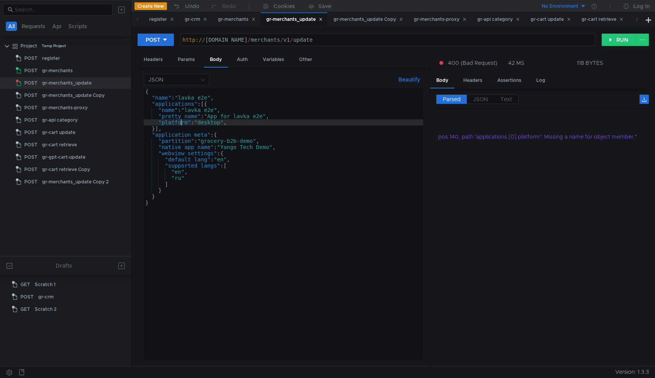
click at [182, 121] on div "{ "name" : "lavka_e2e" , "applications" : [{ "name" : "lavka_e2e" , "pretty_nam…" at bounding box center [283, 230] width 279 height 284
click at [217, 107] on div "{ "name" : "lavka_e2e" , "applications" : [{ "name" : "lavka_e2e" , "pretty_nam…" at bounding box center [283, 230] width 279 height 284
click at [231, 121] on div "{ "name" : "lavka_e2e" , "applications" : [{ "name" : "lavka_e2e" , "pretty_nam…" at bounding box center [283, 230] width 279 height 284
click at [615, 39] on button "RUN" at bounding box center [619, 40] width 34 height 12
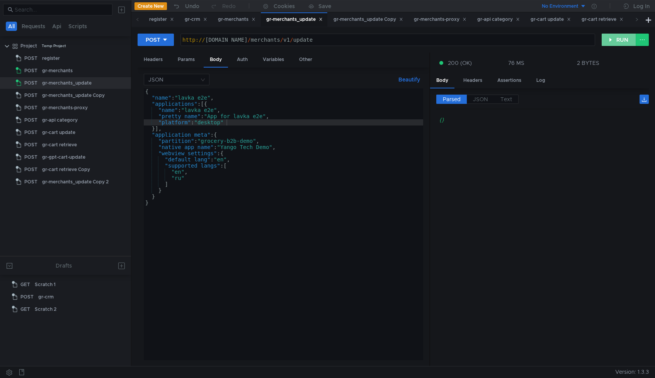
scroll to position [0, 0]
click at [214, 125] on div "{ "name" : "lavka_e2e" , "applications" : [{ "name" : "lavka_e2e" , "pretty_nam…" at bounding box center [283, 230] width 279 height 284
click at [293, 117] on div "{ "name" : "lavka_e2e" , "applications" : [{ "name" : "lavka_e2e" , "pretty_nam…" at bounding box center [283, 230] width 279 height 284
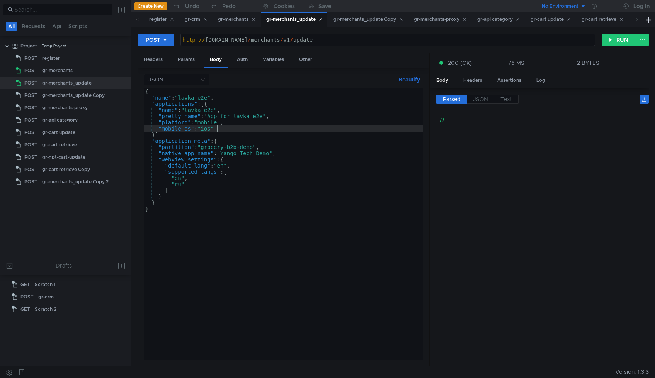
click at [245, 132] on div "{ "name" : "lavka_e2e" , "applications" : [{ "name" : "lavka_e2e" , "pretty_nam…" at bounding box center [283, 230] width 279 height 284
click at [212, 121] on div "{ "name" : "lavka_e2e" , "applications" : [{ "name" : "lavka_e2e" , "pretty_nam…" at bounding box center [283, 230] width 279 height 284
type textarea ""platform": "mobile","
click at [616, 42] on button "RUN" at bounding box center [619, 40] width 34 height 12
click at [226, 18] on div "gr-merchants" at bounding box center [236, 19] width 37 height 8
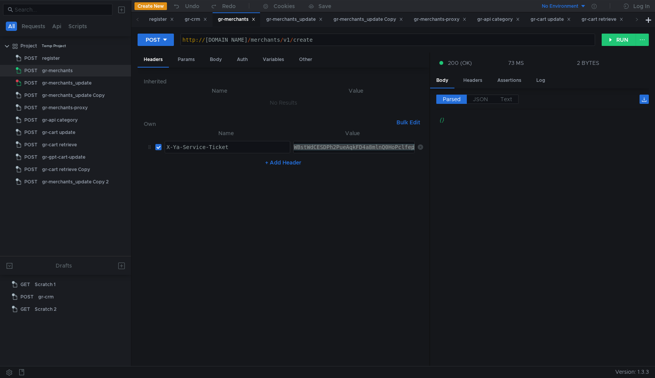
click at [287, 21] on div "gr-merchants_update" at bounding box center [294, 19] width 56 height 8
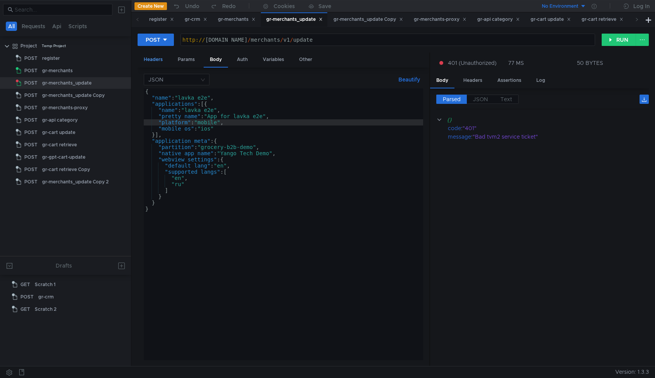
click at [158, 61] on div "Headers" at bounding box center [153, 60] width 31 height 14
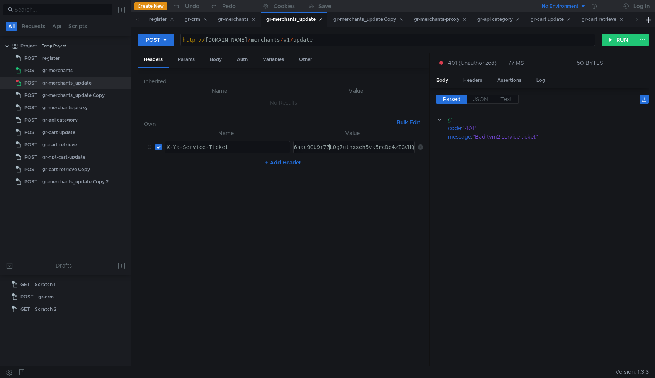
paste textarea "Ov_ARCOsILGBiIRCMTzehDbln0gtpmvkaXU_gE:GwRIjoIR-g4sZfEaYLwI7PBK_xrH2zeWFMvweOQE…"
type textarea "3:serv:COv_ARCOsILGBiIRCMTzehDbln0gtpmvkaXU_gE:GwRIjoIR-g4sZfEaYLwI7PBK_xrH2zeW…"
click at [614, 40] on button "RUN" at bounding box center [619, 40] width 34 height 12
